Goal: Communication & Community: Connect with others

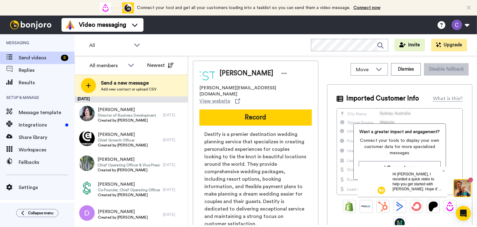
scroll to position [74, 0]
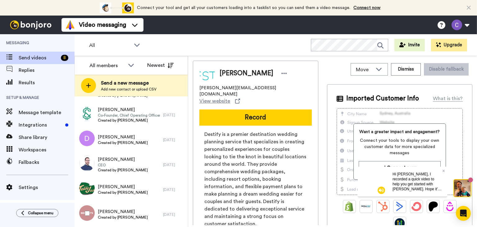
click at [108, 213] on span "[PERSON_NAME]" at bounding box center [123, 211] width 50 height 6
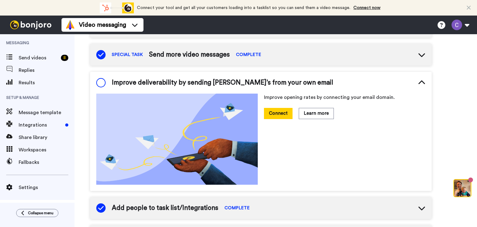
scroll to position [122, 0]
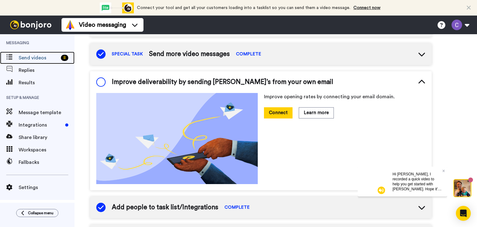
click at [28, 59] on span "Send videos" at bounding box center [39, 57] width 40 height 7
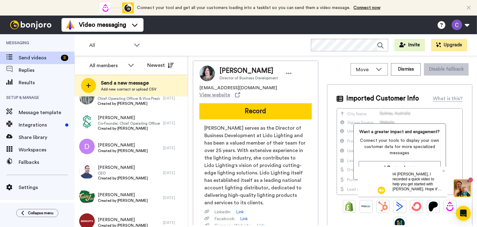
scroll to position [74, 0]
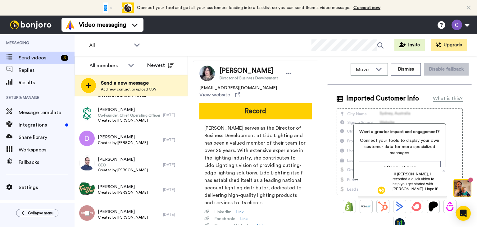
click at [147, 211] on div "[PERSON_NAME] Created by [PERSON_NAME]" at bounding box center [118, 214] width 88 height 25
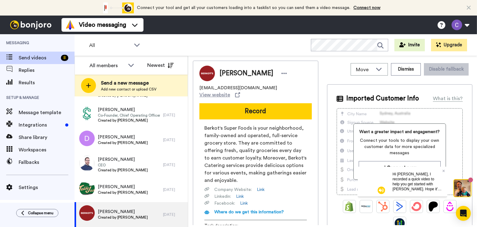
click at [259, 108] on button "Record" at bounding box center [255, 111] width 112 height 16
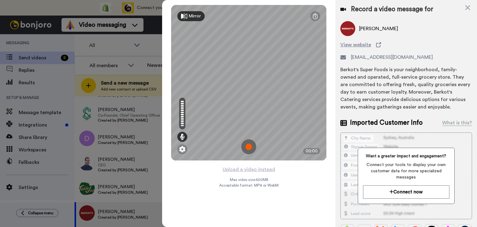
click at [248, 147] on img at bounding box center [248, 146] width 15 height 15
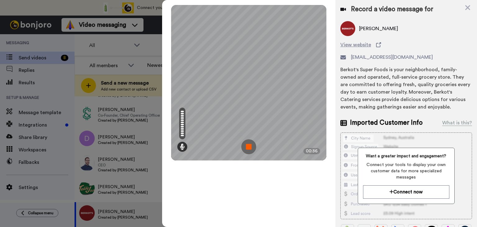
click at [248, 147] on img at bounding box center [248, 146] width 15 height 15
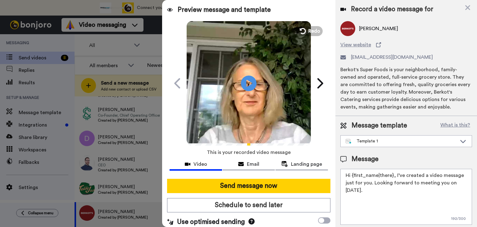
click at [253, 187] on button "Send message now" at bounding box center [248, 185] width 163 height 14
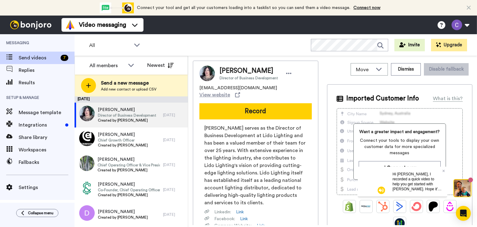
click at [261, 105] on button "Record" at bounding box center [255, 111] width 112 height 16
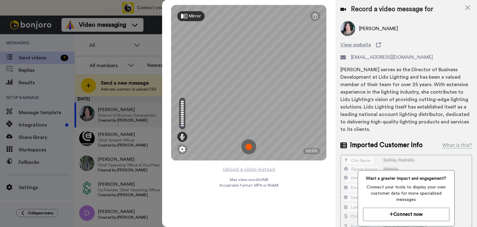
click at [247, 146] on img at bounding box center [248, 146] width 15 height 15
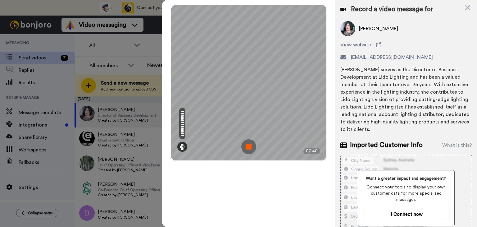
click at [247, 146] on img at bounding box center [248, 146] width 15 height 15
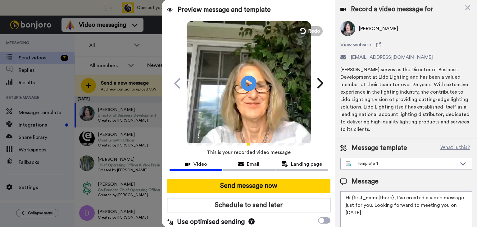
click at [246, 84] on icon "Play/Pause" at bounding box center [249, 83] width 16 height 28
click at [245, 185] on button "Send message now" at bounding box center [248, 185] width 163 height 14
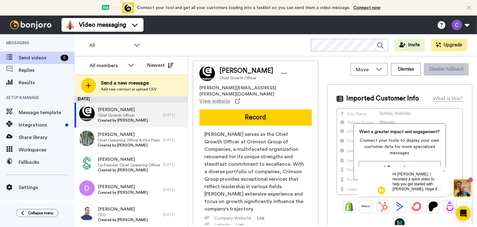
click at [256, 109] on button "Record" at bounding box center [255, 117] width 112 height 16
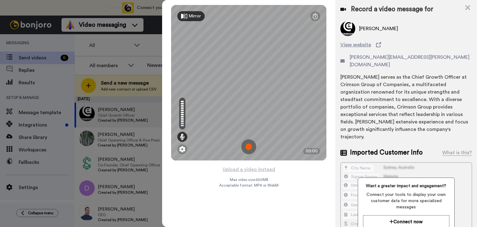
click at [252, 148] on img at bounding box center [248, 146] width 15 height 15
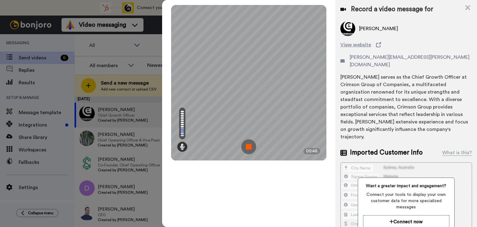
click at [252, 148] on img at bounding box center [248, 146] width 15 height 15
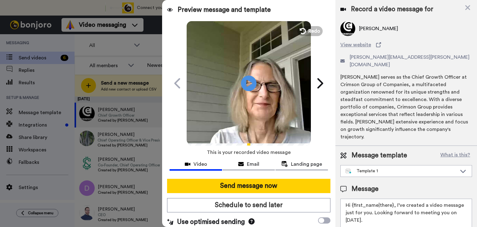
click at [250, 84] on icon at bounding box center [249, 83] width 16 height 16
click at [312, 29] on span "Redo" at bounding box center [314, 30] width 12 height 7
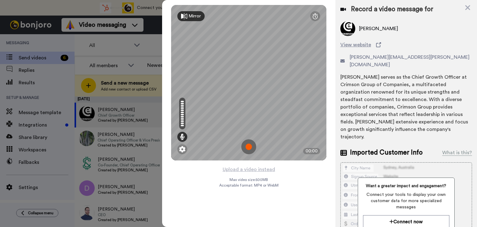
click at [252, 144] on img at bounding box center [248, 146] width 15 height 15
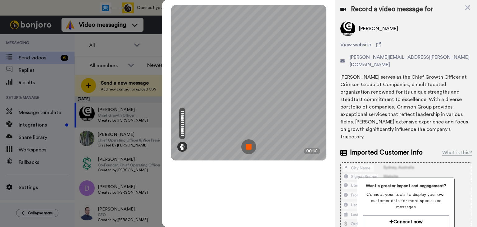
click at [252, 144] on img at bounding box center [248, 146] width 15 height 15
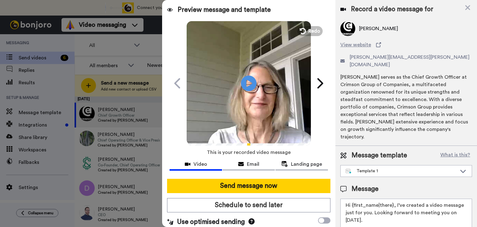
click at [247, 86] on icon at bounding box center [249, 83] width 16 height 16
click at [262, 188] on button "Send message now" at bounding box center [248, 185] width 163 height 14
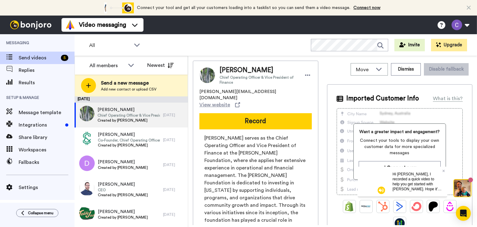
click at [249, 113] on button "Record" at bounding box center [255, 121] width 112 height 16
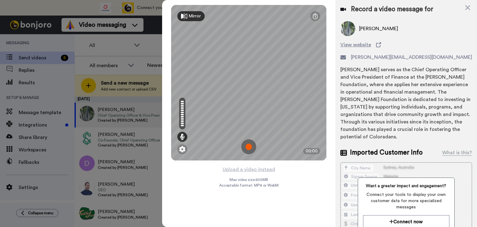
click at [248, 145] on img at bounding box center [248, 146] width 15 height 15
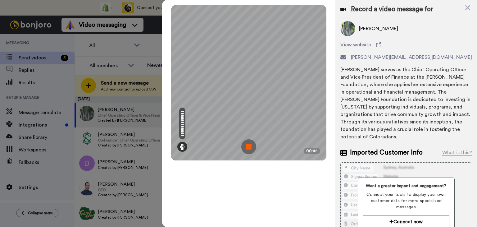
click at [247, 146] on img at bounding box center [248, 146] width 15 height 15
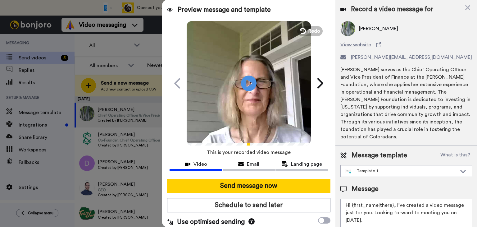
click at [308, 30] on span "Redo" at bounding box center [314, 30] width 12 height 7
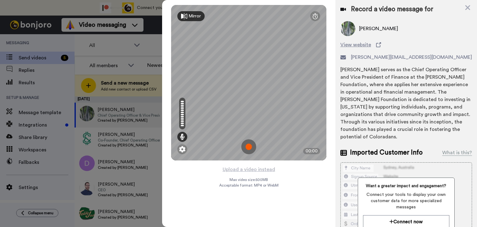
click at [248, 147] on img at bounding box center [248, 146] width 15 height 15
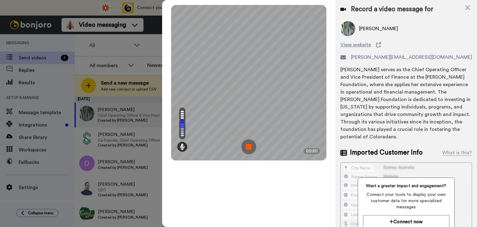
click at [248, 147] on img at bounding box center [248, 146] width 15 height 15
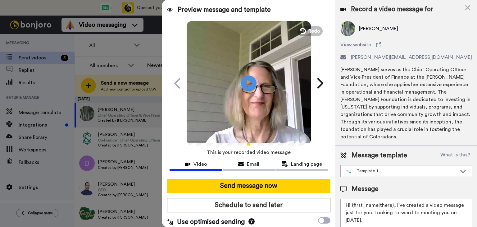
click at [269, 187] on button "Send message now" at bounding box center [248, 185] width 163 height 14
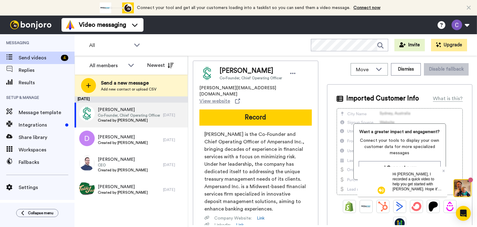
click at [267, 109] on button "Record" at bounding box center [255, 117] width 112 height 16
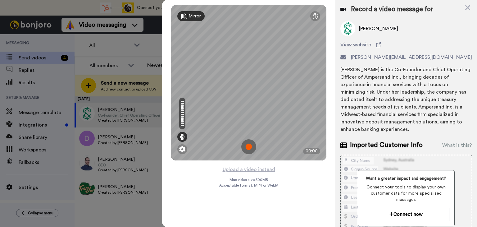
click at [248, 147] on img at bounding box center [248, 146] width 15 height 15
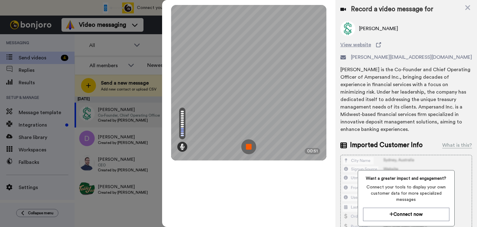
click at [248, 146] on img at bounding box center [248, 146] width 15 height 15
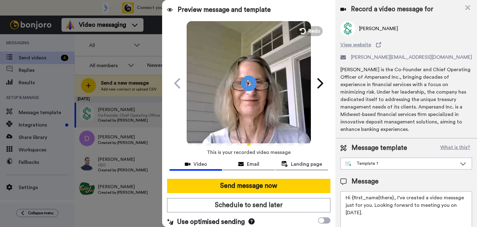
click at [246, 83] on icon "Play/Pause" at bounding box center [249, 83] width 16 height 28
click at [362, 213] on textarea "Hi {first_name|there}, I’ve created a video message just for you. Looking forwa…" at bounding box center [406, 219] width 132 height 56
click at [391, 198] on textarea "Hi {first_name|there}, I’ve created a video message just for you. Looking forwa…" at bounding box center [406, 219] width 132 height 56
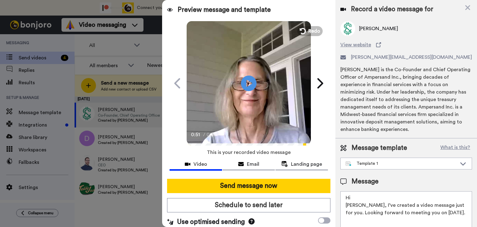
click at [347, 204] on textarea "Hi suzanne, I’ve created a video message just for you. Looking forward to meeti…" at bounding box center [406, 219] width 132 height 56
click at [346, 204] on textarea "Hi Suzanne, I’ve created a video message just for you. Looking forward to meeti…" at bounding box center [406, 219] width 132 height 56
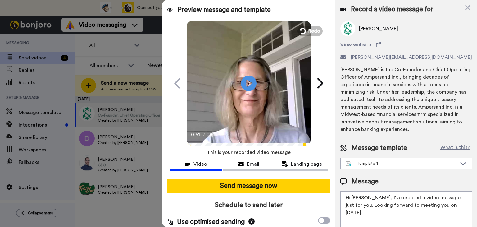
type textarea "Hi Suzanne, I’ve created a video message just for you. Looking forward to meeti…"
click at [276, 185] on button "Send message now" at bounding box center [248, 185] width 163 height 14
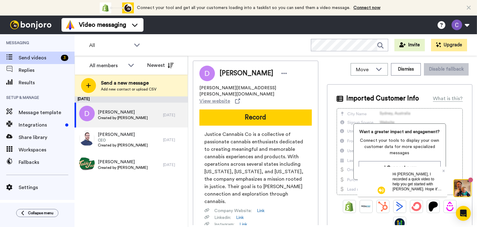
click at [262, 112] on button "Record" at bounding box center [255, 117] width 112 height 16
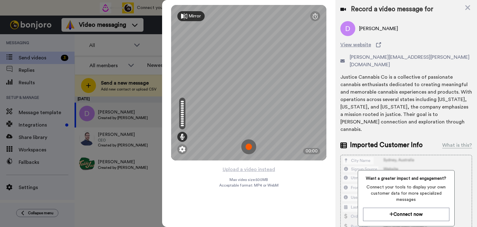
click at [250, 147] on img at bounding box center [248, 146] width 15 height 15
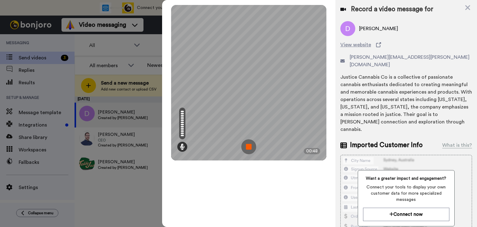
click at [246, 146] on img at bounding box center [248, 146] width 15 height 15
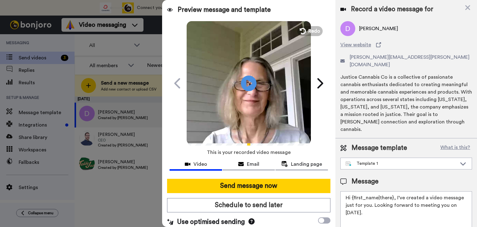
click at [245, 81] on icon "Play/Pause" at bounding box center [249, 83] width 16 height 28
click at [311, 29] on span "Redo" at bounding box center [314, 30] width 12 height 7
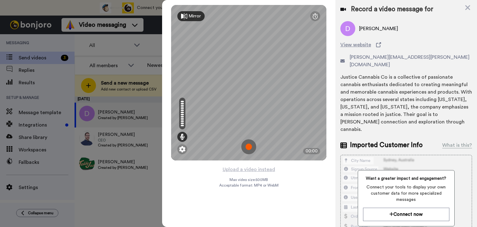
click at [247, 147] on img at bounding box center [248, 146] width 15 height 15
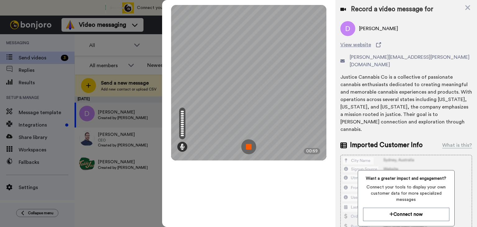
click at [250, 149] on img at bounding box center [248, 146] width 15 height 15
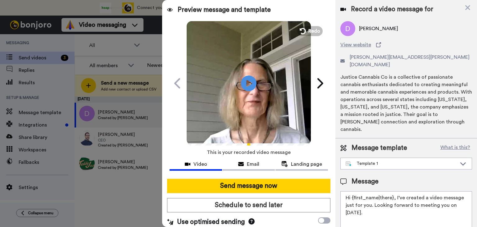
click at [248, 85] on icon at bounding box center [249, 83] width 16 height 16
click at [392, 191] on textarea "Hi {first_name|there}, I’ve created a video message just for you. Looking forwa…" at bounding box center [406, 219] width 132 height 56
click at [452, 191] on textarea "Hi Danielle, I’ve created a video message just for you. Looking forward to meet…" at bounding box center [406, 219] width 132 height 56
type textarea "Hi Danielle, I’ve created a video message just for you. Looking forward to meet…"
click at [297, 182] on button "Send message now" at bounding box center [248, 185] width 163 height 14
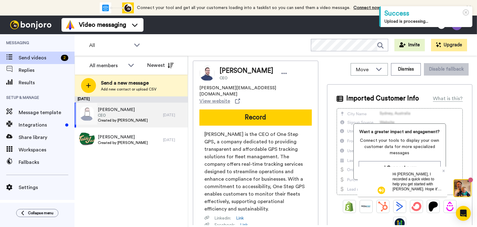
click at [145, 110] on div "[PERSON_NAME] CEO Created by [PERSON_NAME]" at bounding box center [118, 114] width 88 height 25
click at [277, 109] on button "Record" at bounding box center [255, 117] width 112 height 16
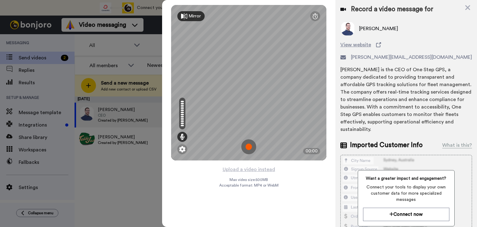
click at [304, 188] on div "Mirror Redo 00:00 Upload a video instead Max video size: 500 MB Acceptable form…" at bounding box center [248, 113] width 173 height 227
click at [114, 110] on div at bounding box center [238, 113] width 477 height 227
click at [313, 183] on div "Mirror Redo 00:00 Upload a video instead Max video size: 500 MB Acceptable form…" at bounding box center [248, 113] width 173 height 227
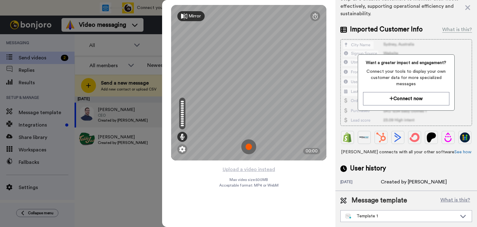
scroll to position [132, 0]
click at [459, 216] on icon at bounding box center [462, 216] width 7 height 6
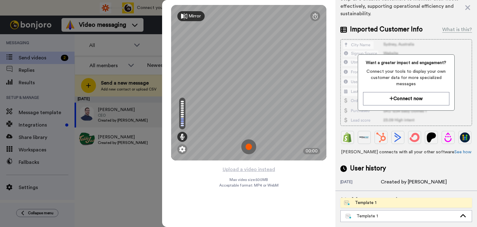
click at [364, 215] on div "Template 1" at bounding box center [400, 216] width 111 height 6
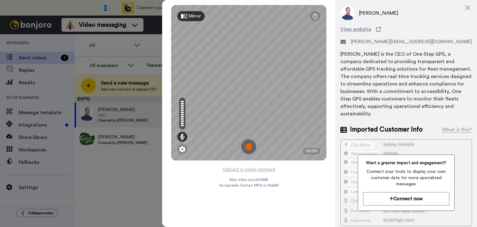
scroll to position [11, 0]
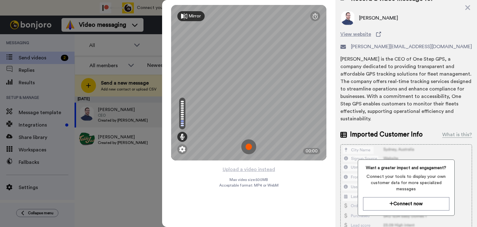
click at [287, 210] on div "Mirror Redo 00:00 Upload a video instead Max video size: 500 MB Acceptable form…" at bounding box center [248, 113] width 173 height 227
click at [25, 85] on div at bounding box center [238, 113] width 477 height 227
click at [468, 8] on icon at bounding box center [467, 7] width 5 height 5
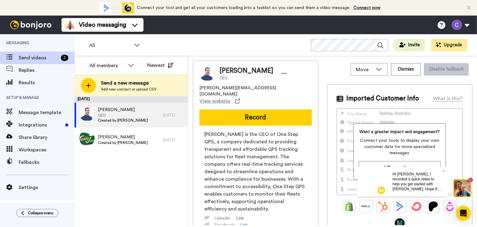
click at [411, 67] on button "Dismiss" at bounding box center [406, 69] width 30 height 12
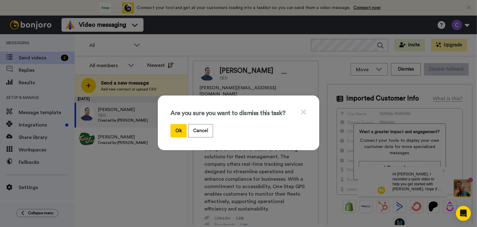
click at [194, 131] on button "Cancel" at bounding box center [200, 130] width 25 height 13
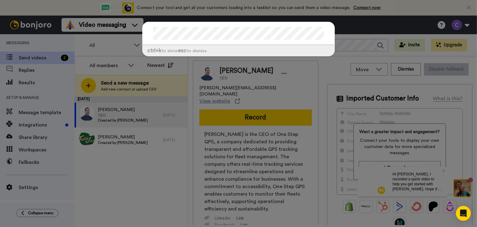
click at [134, 172] on div "ctrl +k to show esc to dismiss" at bounding box center [238, 113] width 477 height 227
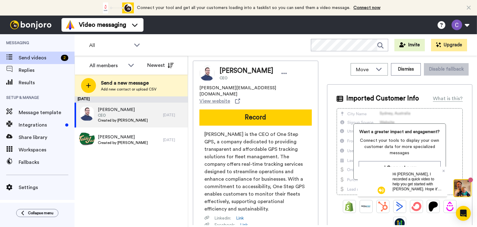
click at [141, 194] on div "September 16 Adam CEO Created by Cynthia Kivland 5 days ago Reed Created by Cyn…" at bounding box center [130, 161] width 113 height 130
click at [131, 66] on icon at bounding box center [131, 65] width 6 height 3
click at [152, 66] on button "Newest" at bounding box center [160, 65] width 36 height 12
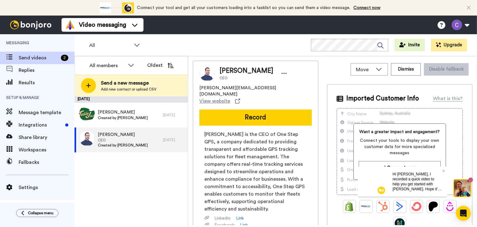
click at [152, 66] on button "Oldest" at bounding box center [160, 65] width 36 height 12
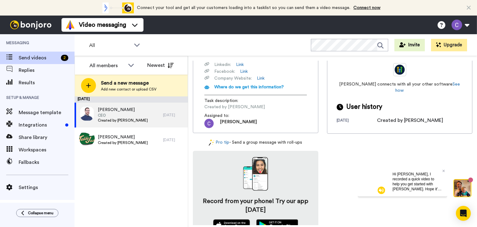
scroll to position [0, 0]
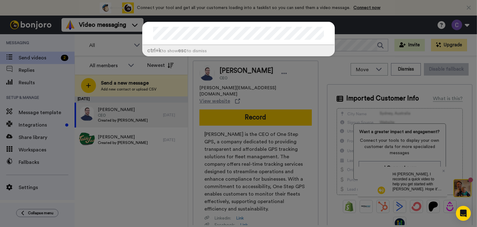
click at [349, 40] on div "ctrl +k to show esc to dismiss" at bounding box center [238, 113] width 477 height 227
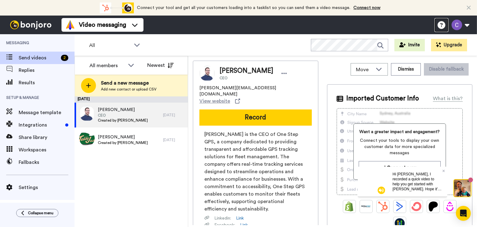
click at [440, 25] on icon at bounding box center [441, 25] width 8 height 8
click at [106, 67] on div "All members" at bounding box center [106, 65] width 35 height 7
click at [105, 76] on span "All members" at bounding box center [100, 79] width 32 height 6
click at [151, 65] on button "Newest" at bounding box center [160, 65] width 36 height 12
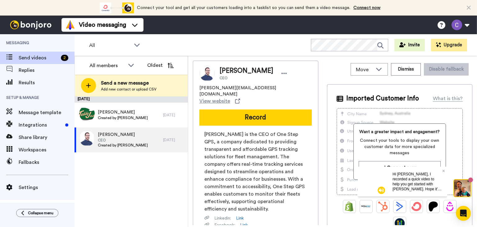
click at [151, 65] on button "Oldest" at bounding box center [160, 65] width 36 height 12
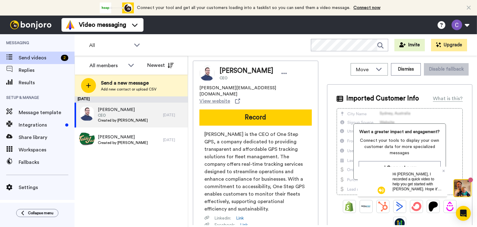
click at [125, 210] on div "September 16 Adam CEO Created by Cynthia Kivland 5 days ago Reed Created by Cyn…" at bounding box center [130, 161] width 113 height 130
click at [24, 69] on span "Replies" at bounding box center [47, 69] width 56 height 7
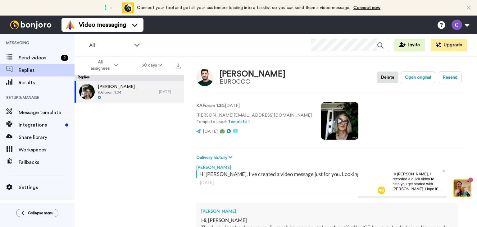
click at [102, 134] on div "[PERSON_NAME] 1.34 [DATE]" at bounding box center [128, 156] width 109 height 150
click at [25, 57] on span "Send videos" at bounding box center [39, 57] width 40 height 7
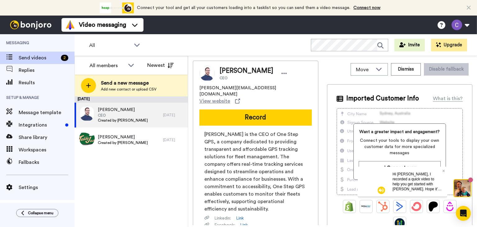
click at [125, 82] on span "Send a new message" at bounding box center [129, 82] width 56 height 7
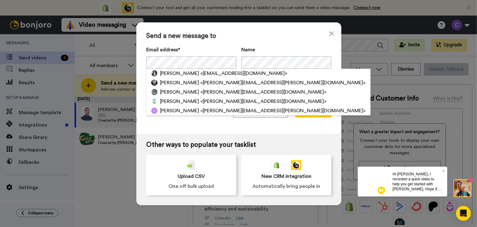
click at [200, 110] on span "<[PERSON_NAME][EMAIL_ADDRESS][PERSON_NAME][DOMAIN_NAME]>" at bounding box center [282, 110] width 165 height 7
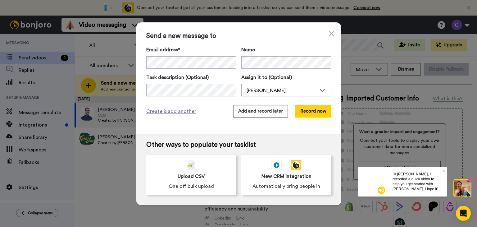
click at [302, 112] on button "Record now" at bounding box center [313, 111] width 36 height 12
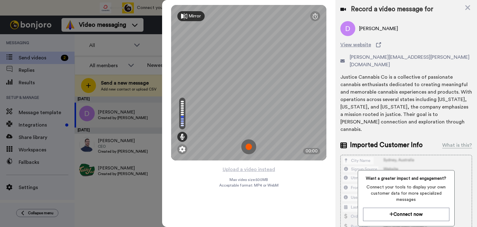
click at [249, 146] on img at bounding box center [248, 146] width 15 height 15
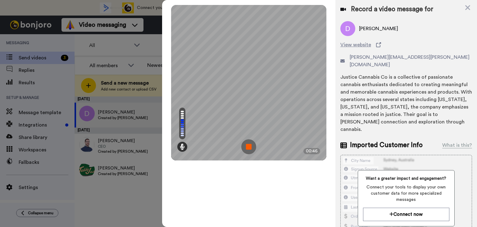
click at [252, 142] on img at bounding box center [248, 146] width 15 height 15
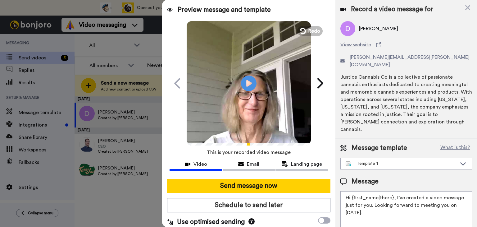
click at [311, 25] on div "Play/Pause" at bounding box center [248, 83] width 155 height 124
click at [309, 33] on span "Redo" at bounding box center [314, 30] width 12 height 7
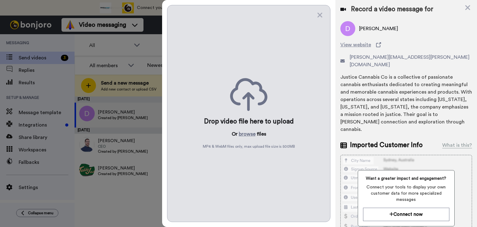
click at [320, 14] on icon at bounding box center [319, 15] width 5 height 5
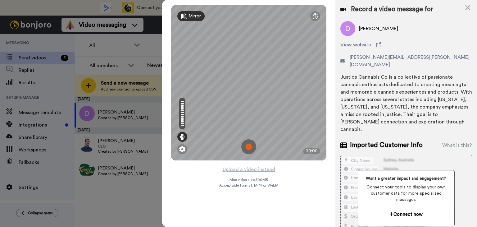
click at [250, 144] on img at bounding box center [248, 146] width 15 height 15
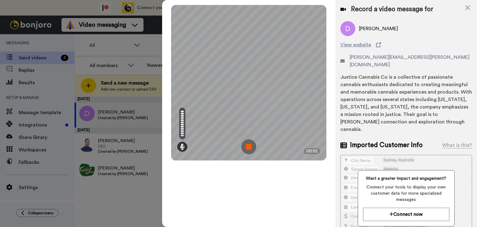
click at [248, 145] on img at bounding box center [248, 146] width 15 height 15
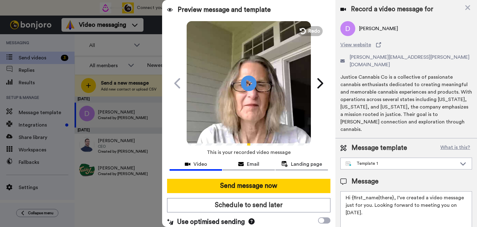
click at [313, 30] on span "Redo" at bounding box center [314, 30] width 12 height 7
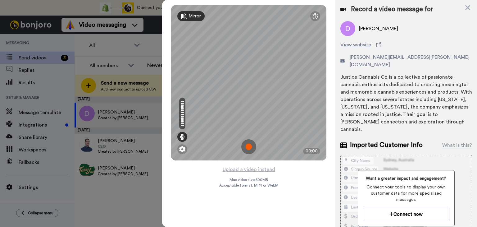
click at [250, 147] on img at bounding box center [248, 146] width 15 height 15
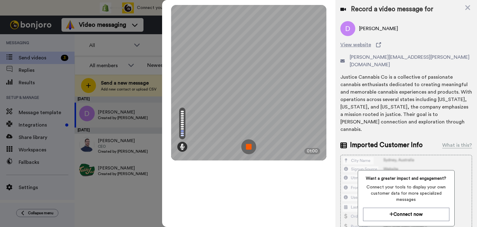
click at [250, 144] on img at bounding box center [248, 146] width 15 height 15
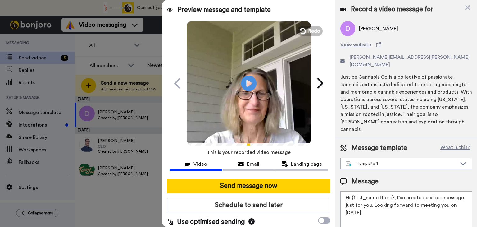
click at [246, 81] on icon "Play/Pause" at bounding box center [249, 83] width 16 height 28
click at [391, 191] on textarea "Hi {first_name|there}, I’ve created a video message just for you. Looking forwa…" at bounding box center [406, 219] width 132 height 56
click at [452, 191] on textarea "Hi Danielle, I’ve created a video message just for you. Looking forward to meet…" at bounding box center [406, 219] width 132 height 56
click at [432, 212] on textarea "Hi Danielle, I’ve created a video message just for you. Looking forward to meet…" at bounding box center [406, 219] width 132 height 56
type textarea "Hi Danielle, I’ve created a video message just for you. Looking forward to meet…"
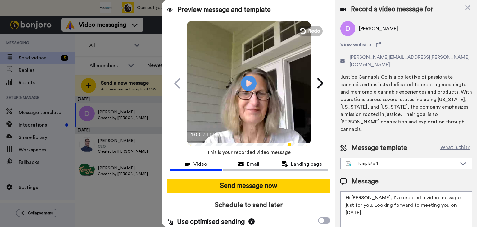
click at [288, 187] on button "Send message now" at bounding box center [248, 185] width 163 height 14
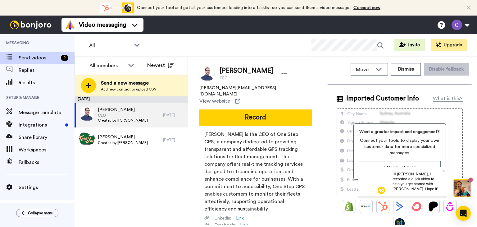
click at [253, 109] on button "Record" at bounding box center [255, 117] width 112 height 16
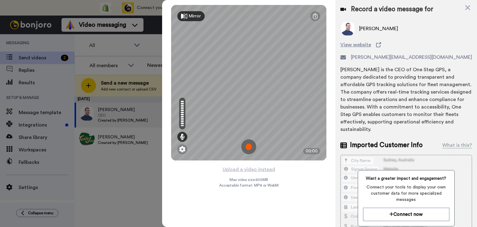
click at [248, 147] on img at bounding box center [248, 146] width 15 height 15
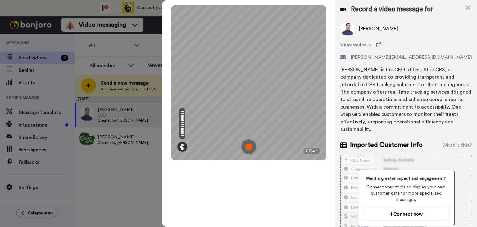
click at [248, 147] on img at bounding box center [248, 146] width 15 height 15
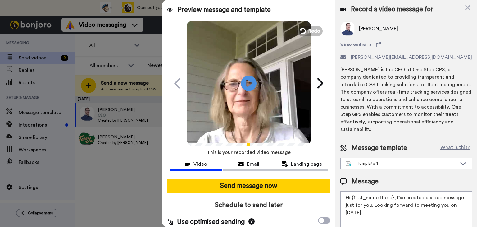
click at [246, 81] on icon "Play/Pause" at bounding box center [249, 83] width 16 height 28
click at [392, 197] on textarea "Hi {first_name|there}, I’ve created a video message just for you. Looking forwa…" at bounding box center [406, 219] width 132 height 56
click at [441, 204] on textarea "Hi Adam, I’ve created a video message just for you. Looking forward to meeting …" at bounding box center [406, 219] width 132 height 56
click at [433, 215] on textarea "Hi Adam, I’ve created a video message just for you. Looking forward to meeting …" at bounding box center [406, 219] width 132 height 56
type textarea "Hi Adam, I’ve created a video message just for you. Looking forward to meeting …"
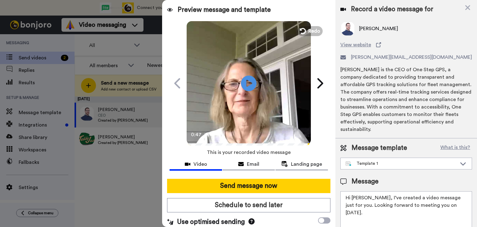
click at [305, 187] on button "Send message now" at bounding box center [248, 185] width 163 height 14
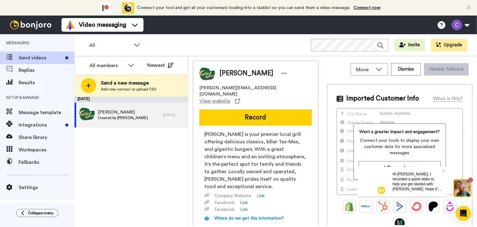
click at [251, 109] on button "Record" at bounding box center [255, 117] width 112 height 16
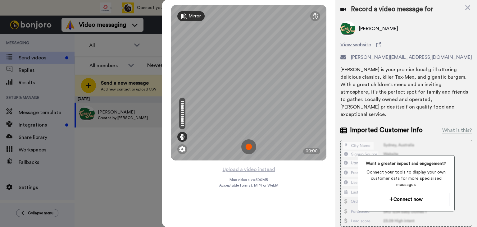
click at [248, 146] on img at bounding box center [248, 146] width 15 height 15
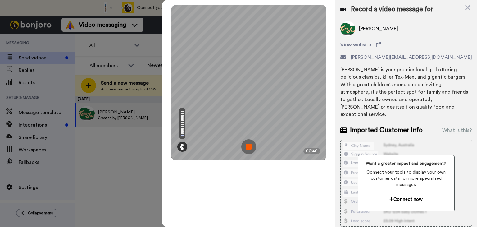
click at [248, 146] on img at bounding box center [248, 146] width 15 height 15
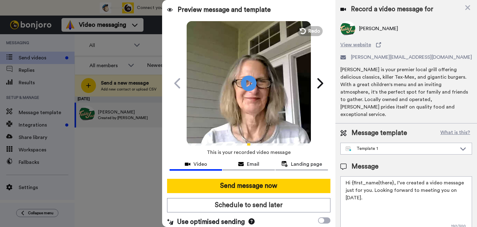
click at [301, 30] on icon at bounding box center [302, 31] width 6 height 6
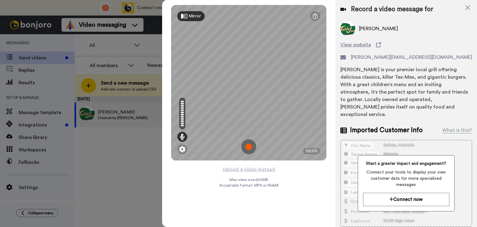
click at [248, 147] on img at bounding box center [248, 146] width 15 height 15
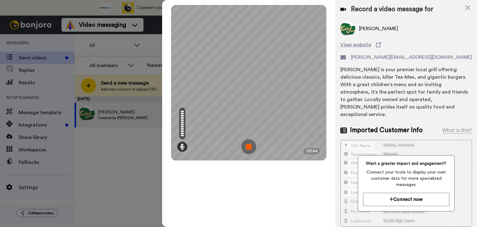
click at [248, 147] on img at bounding box center [248, 146] width 15 height 15
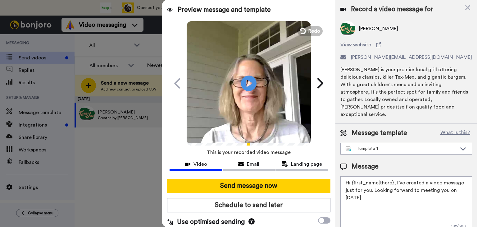
click at [246, 79] on icon at bounding box center [249, 83] width 16 height 16
click at [391, 176] on textarea "Hi {first_name|there}, I’ve created a video message just for you. Looking forwa…" at bounding box center [406, 204] width 132 height 56
click at [442, 183] on textarea "Hi Reed, I’ve created a video message just for you. Looking forward to meeting …" at bounding box center [406, 204] width 132 height 56
type textarea "Hi Reed, I’ve created a video message just for you. Looking forward to meeting …"
click at [241, 182] on button "Send message now" at bounding box center [248, 185] width 163 height 14
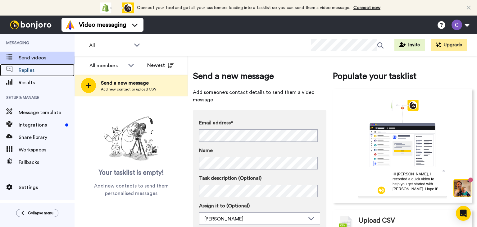
click at [24, 74] on div "Replies" at bounding box center [37, 70] width 74 height 12
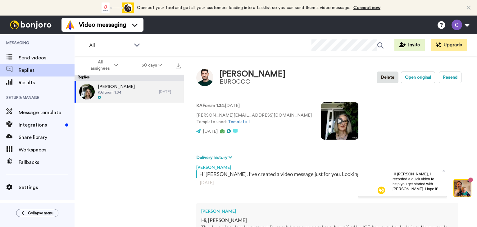
click at [328, 106] on div "KAForum 1.34 : [DATE] [PERSON_NAME][EMAIL_ADDRESS][DOMAIN_NAME] Template used: …" at bounding box center [330, 120] width 268 height 42
click at [345, 99] on div "KAForum 1.34 : [DATE] [PERSON_NAME][EMAIL_ADDRESS][DOMAIN_NAME] Template used: …" at bounding box center [330, 120] width 268 height 42
type textarea "x"
click at [25, 24] on img at bounding box center [30, 24] width 47 height 9
